Goal: Check status: Check status

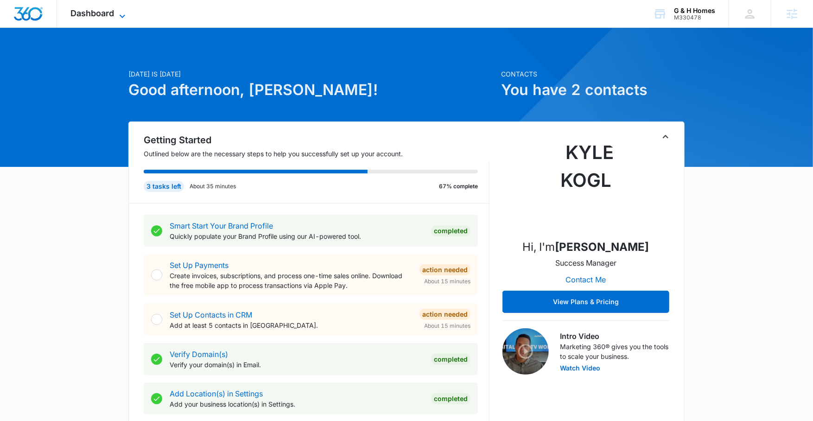
click at [98, 17] on span "Dashboard" at bounding box center [93, 13] width 44 height 10
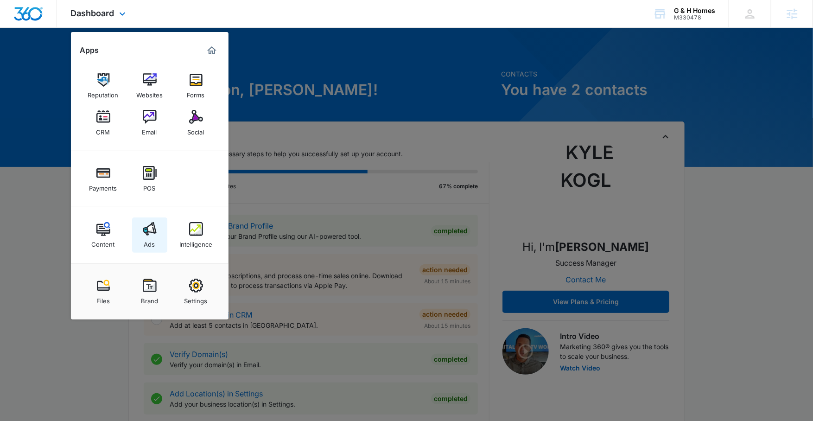
click at [150, 223] on img at bounding box center [150, 229] width 14 height 14
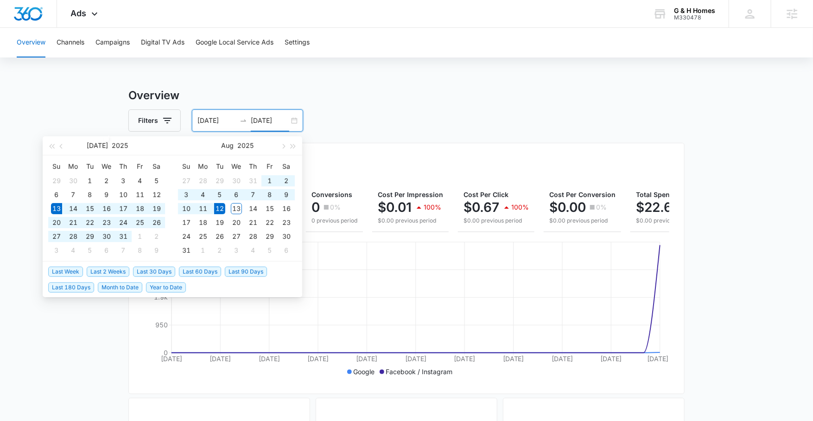
click at [258, 121] on input "[DATE]" at bounding box center [270, 120] width 38 height 10
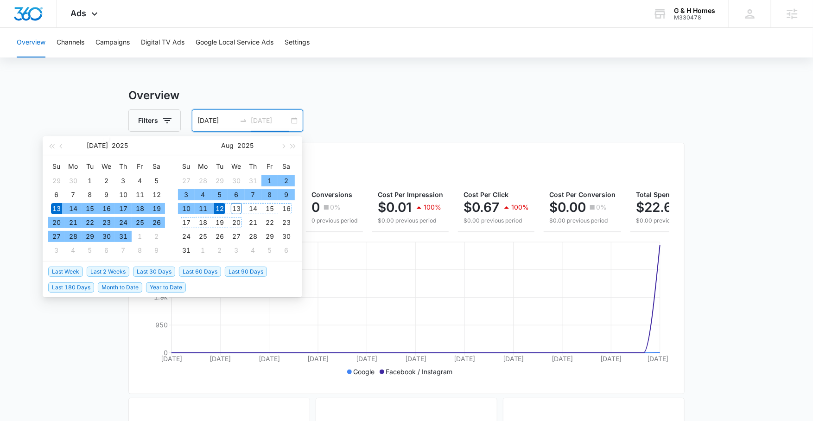
type input "[DATE]"
click at [218, 205] on div "12" at bounding box center [219, 208] width 11 height 11
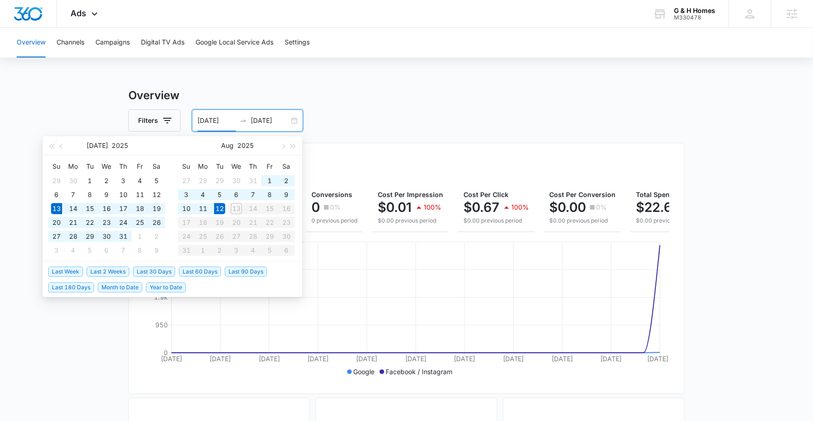
click at [238, 208] on table "Su Mo Tu We Th Fr Sa 27 28 29 30 31 1 2 3 4 5 6 7 8 9 10 11 12 13 14 15 16 17 1…" at bounding box center [236, 208] width 117 height 98
type input "[DATE]"
click at [481, 92] on h3 "Overview" at bounding box center [406, 95] width 557 height 17
